Goal: Task Accomplishment & Management: Manage account settings

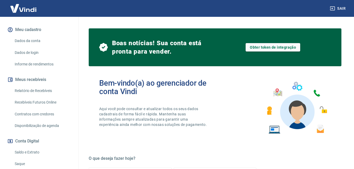
scroll to position [82, 0]
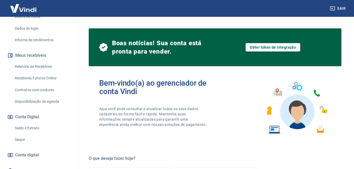
click at [38, 137] on link "Saque" at bounding box center [43, 139] width 60 height 11
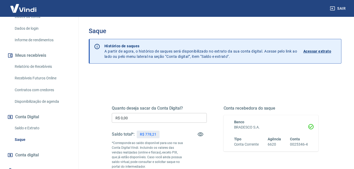
click at [137, 121] on input "R$ 0,00" at bounding box center [159, 118] width 95 height 10
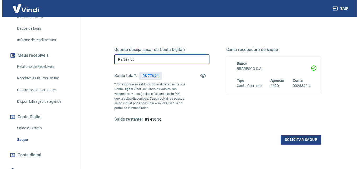
scroll to position [62, 0]
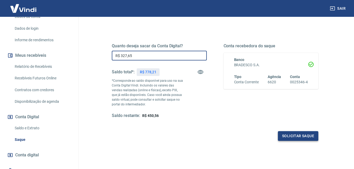
type input "R$ 327,65"
click at [288, 139] on button "Solicitar saque" at bounding box center [298, 136] width 40 height 10
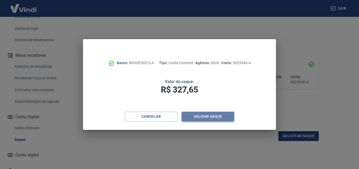
click at [203, 120] on button "Validar saque" at bounding box center [208, 117] width 53 height 10
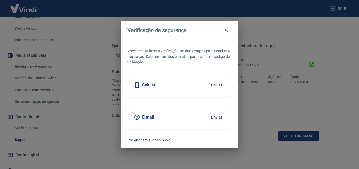
click at [220, 119] on button "Enviar" at bounding box center [216, 117] width 17 height 11
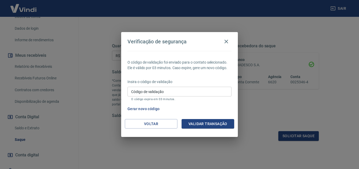
click at [217, 93] on input "Código de validação" at bounding box center [179, 92] width 104 height 10
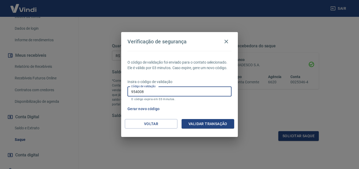
type input "954008"
click at [188, 121] on button "Validar transação" at bounding box center [208, 124] width 53 height 10
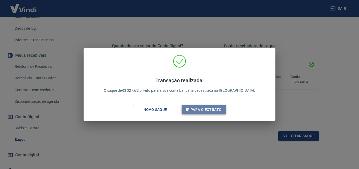
click at [203, 111] on button "Ir para o extrato" at bounding box center [204, 110] width 44 height 10
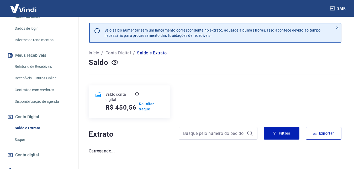
scroll to position [5, 0]
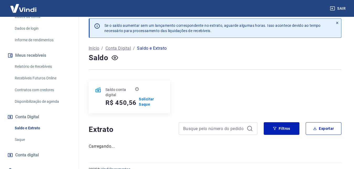
click at [354, 69] on div "Se o saldo aumentar sem um lançamento correspondente no extrato, aguarde alguma…" at bounding box center [215, 84] width 278 height 144
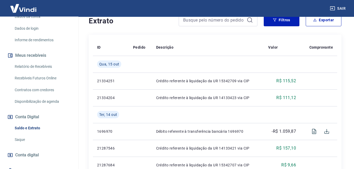
scroll to position [123, 0]
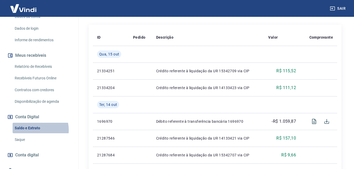
click at [35, 130] on link "Saldo e Extrato" at bounding box center [43, 128] width 60 height 11
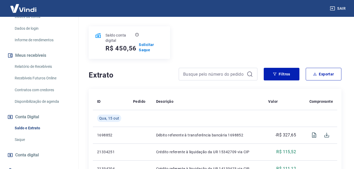
scroll to position [63, 0]
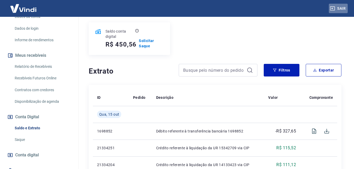
click at [343, 9] on button "Sair" at bounding box center [338, 9] width 19 height 10
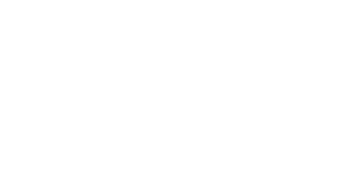
scroll to position [0, 0]
